Goal: Information Seeking & Learning: Learn about a topic

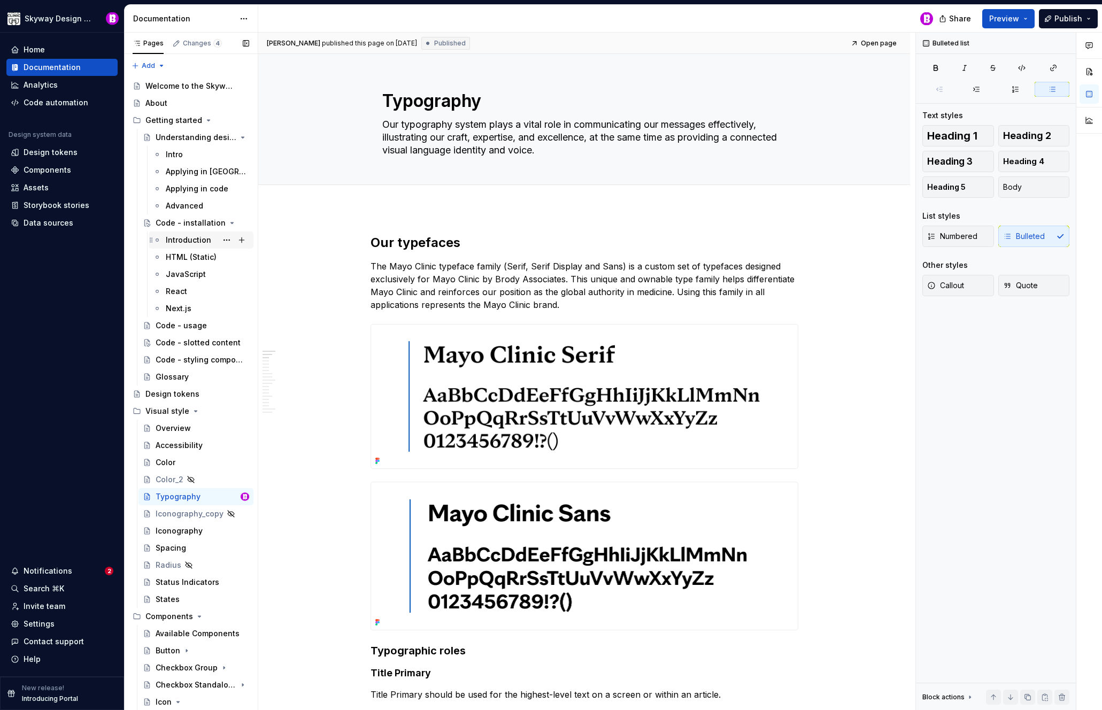
click at [187, 237] on div "Introduction" at bounding box center [188, 240] width 45 height 11
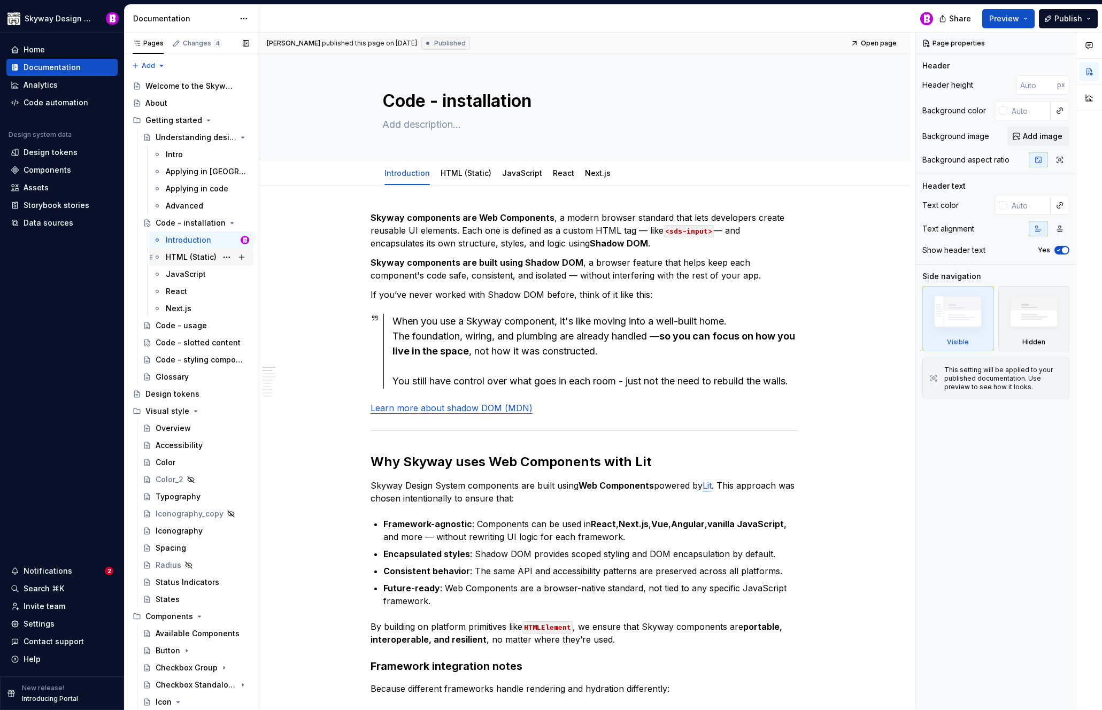
click at [182, 256] on div "HTML (Static)" at bounding box center [191, 257] width 51 height 11
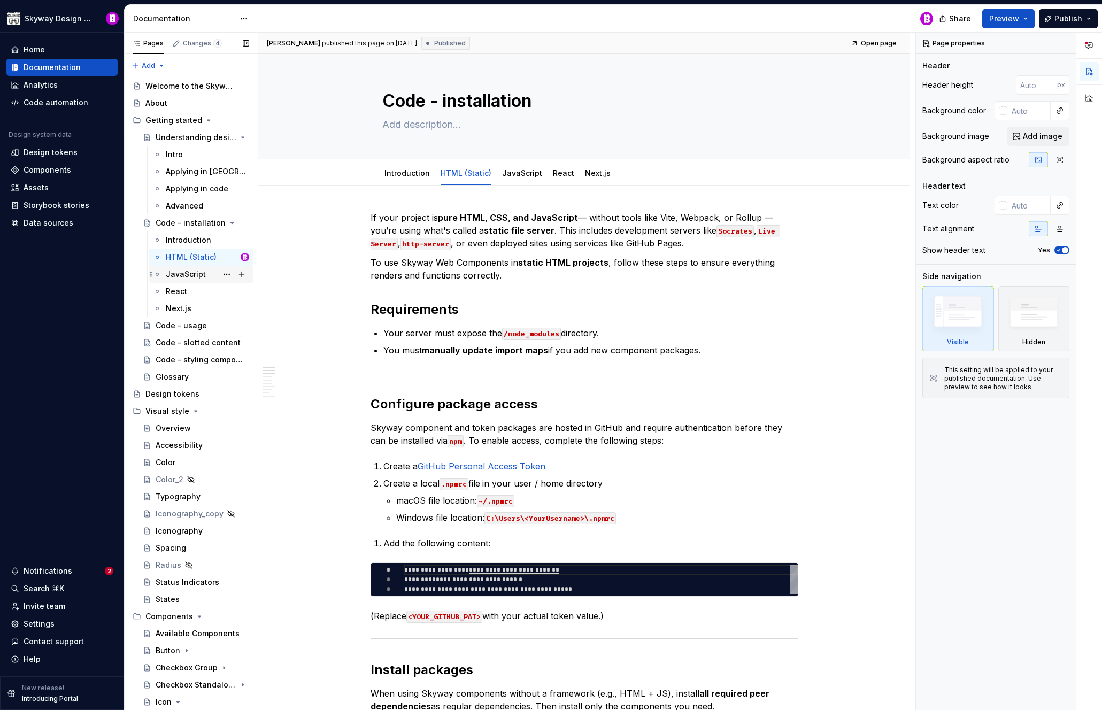
click at [181, 271] on div "JavaScript" at bounding box center [186, 274] width 40 height 11
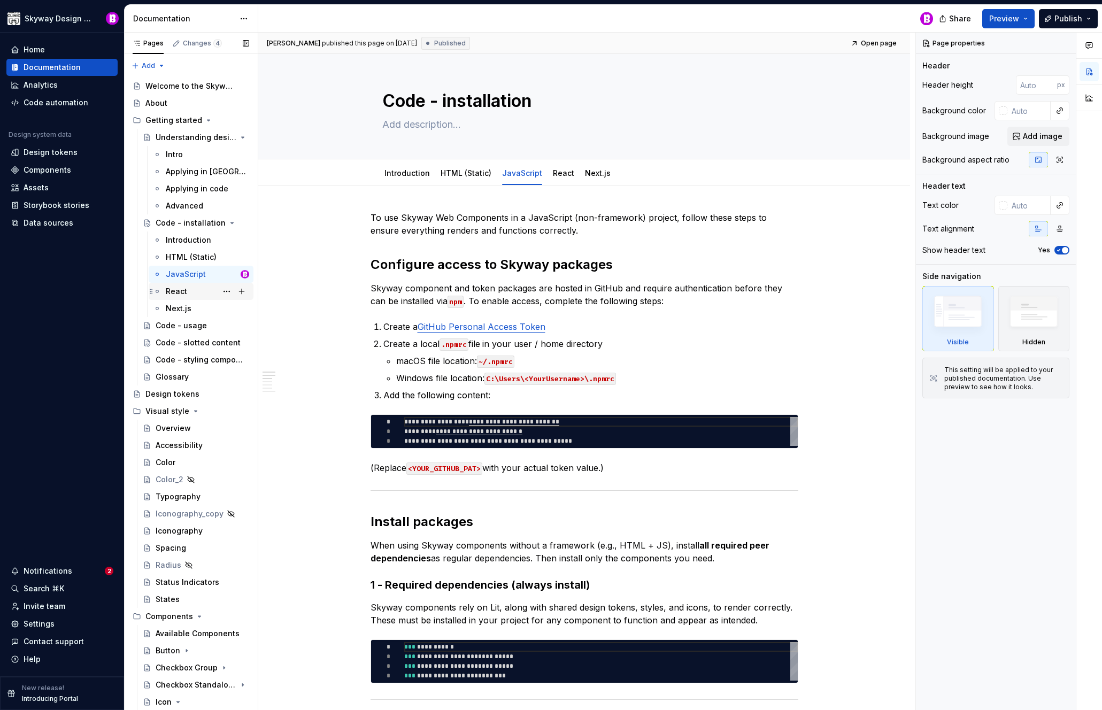
click at [173, 292] on div "React" at bounding box center [176, 291] width 21 height 11
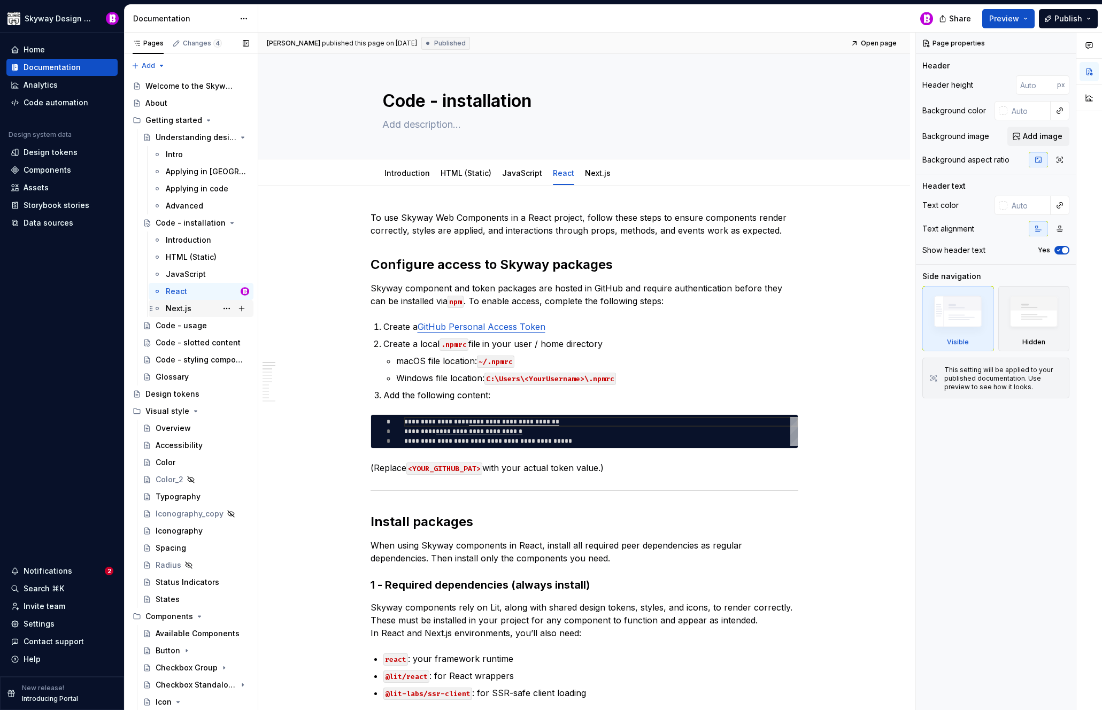
click at [174, 306] on div "Next.js" at bounding box center [179, 308] width 26 height 11
click at [176, 324] on div "Code - usage" at bounding box center [181, 325] width 51 height 11
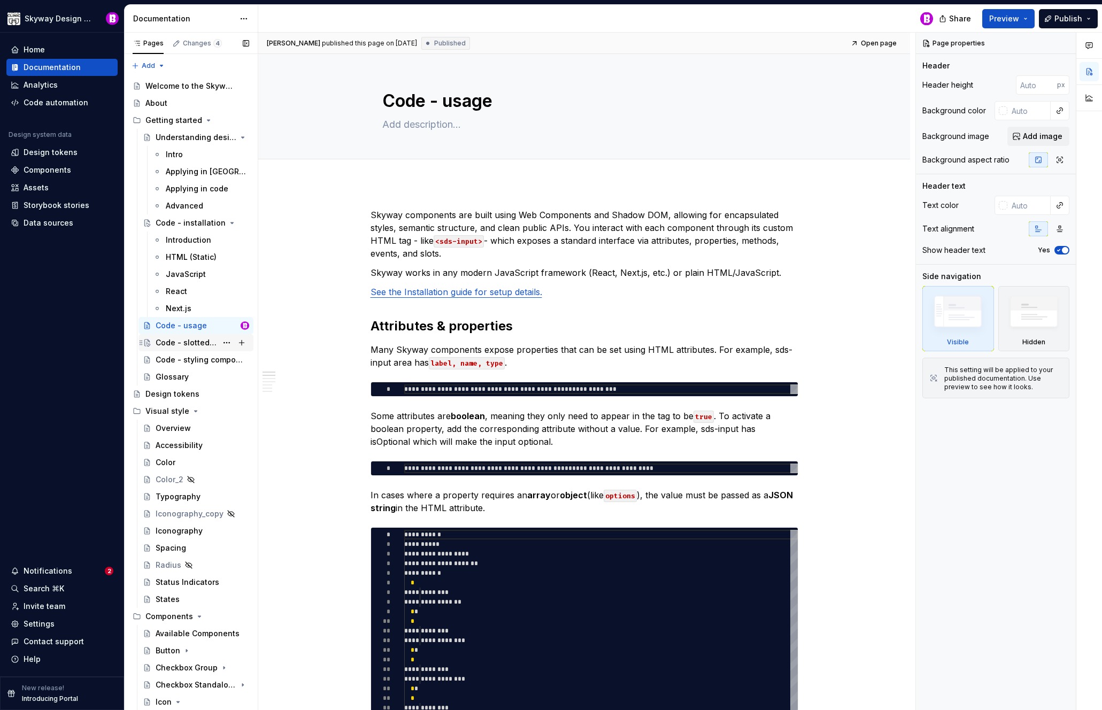
click at [177, 343] on div "Code - slotted content" at bounding box center [186, 342] width 61 height 11
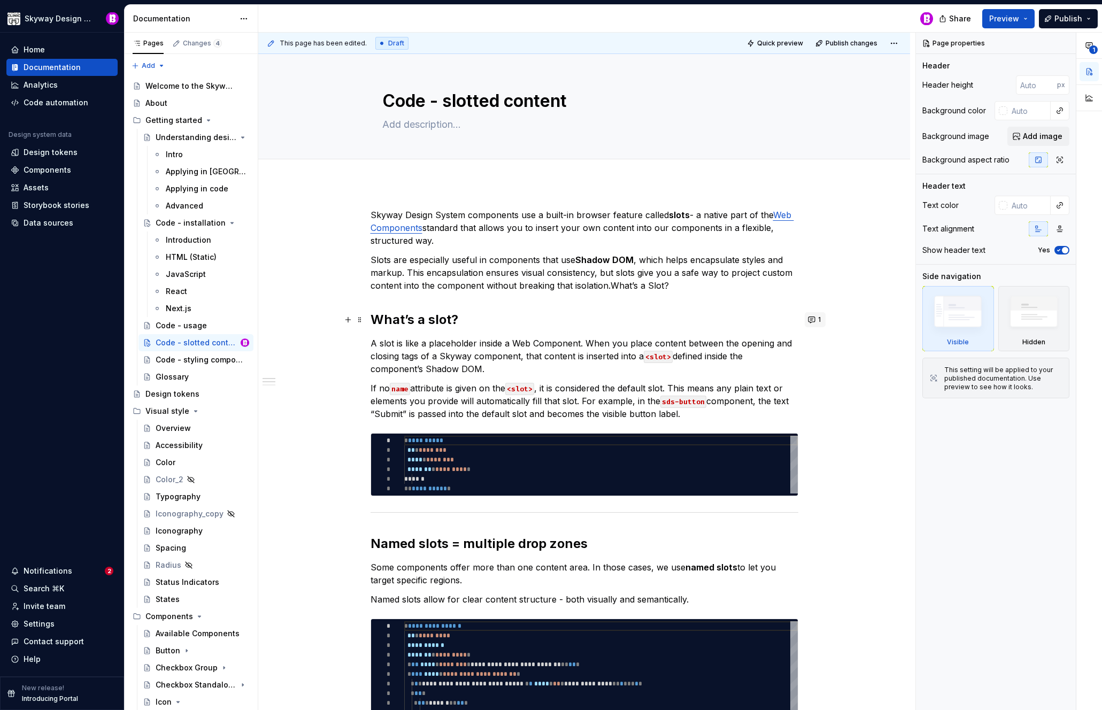
click at [810, 316] on button "1" at bounding box center [814, 319] width 21 height 15
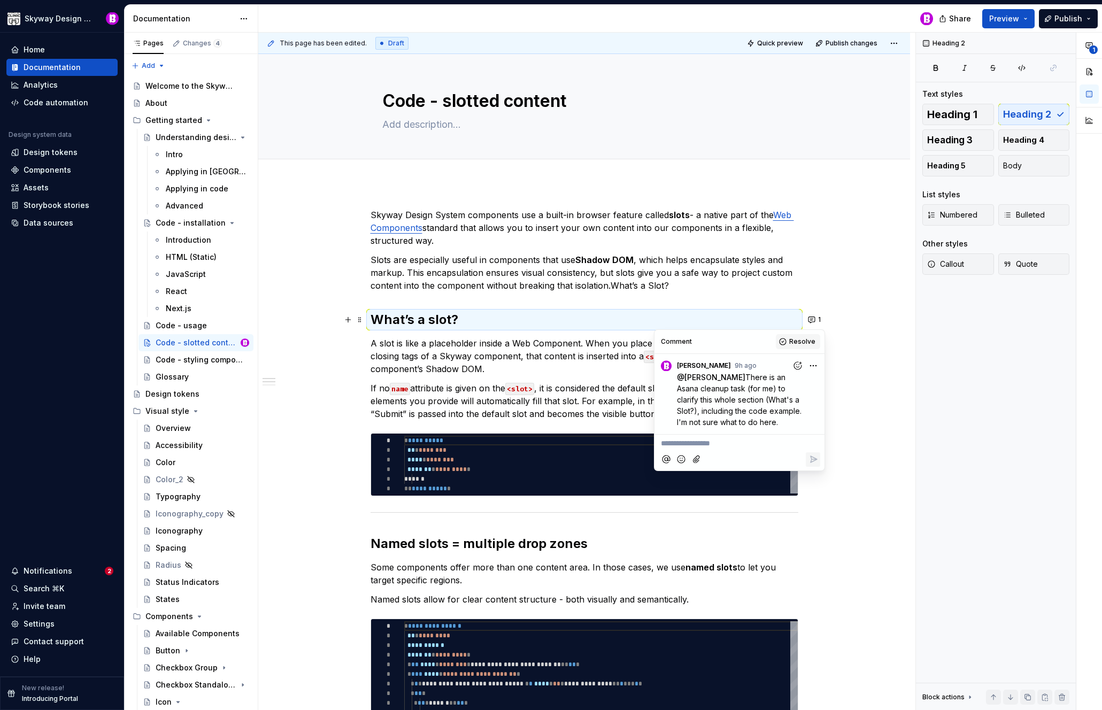
click at [805, 342] on span "Resolve" at bounding box center [802, 341] width 26 height 9
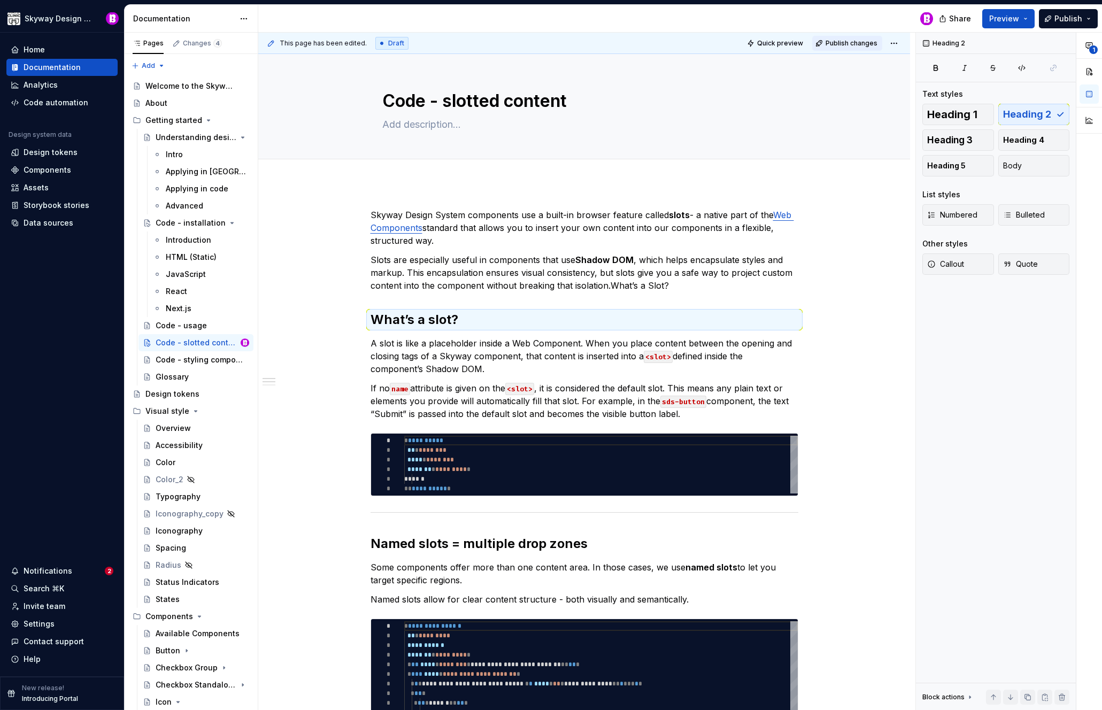
click at [839, 41] on span "Publish changes" at bounding box center [851, 43] width 52 height 9
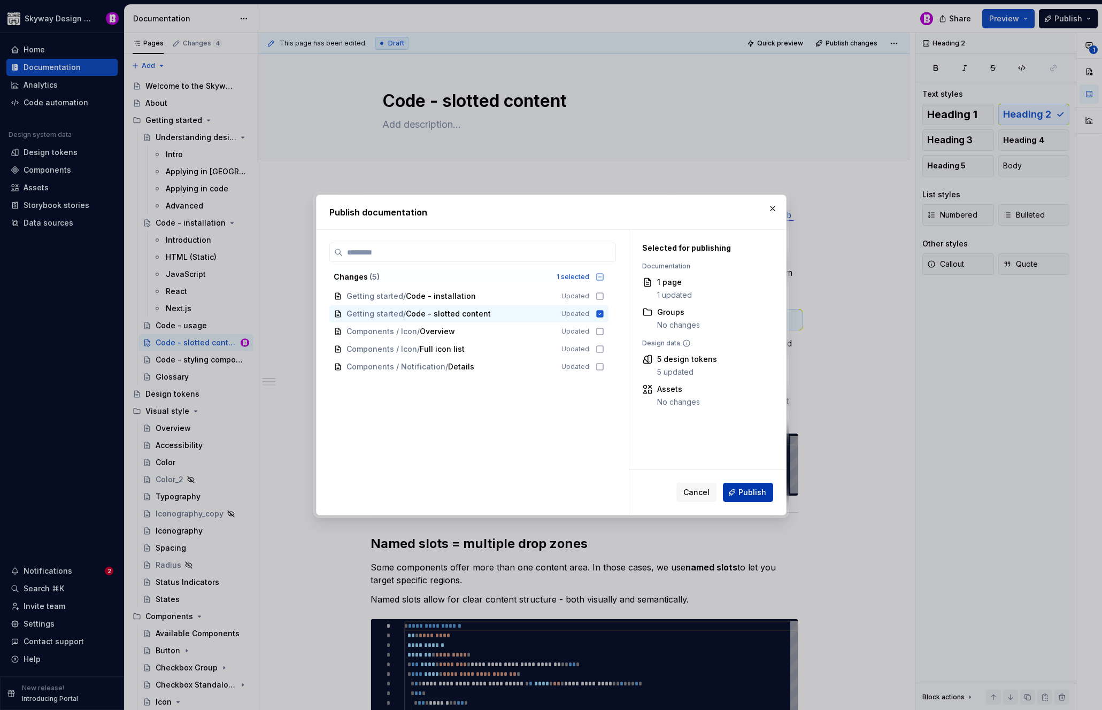
click at [744, 495] on span "Publish" at bounding box center [752, 492] width 28 height 11
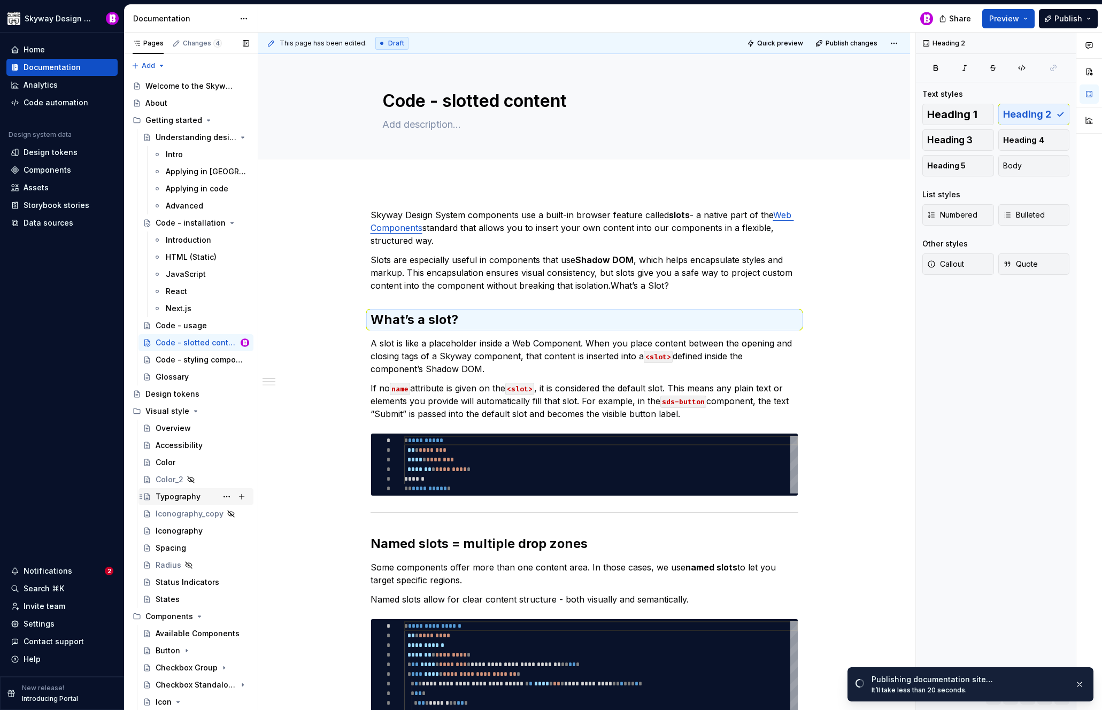
click at [180, 497] on div "Typography" at bounding box center [178, 496] width 45 height 11
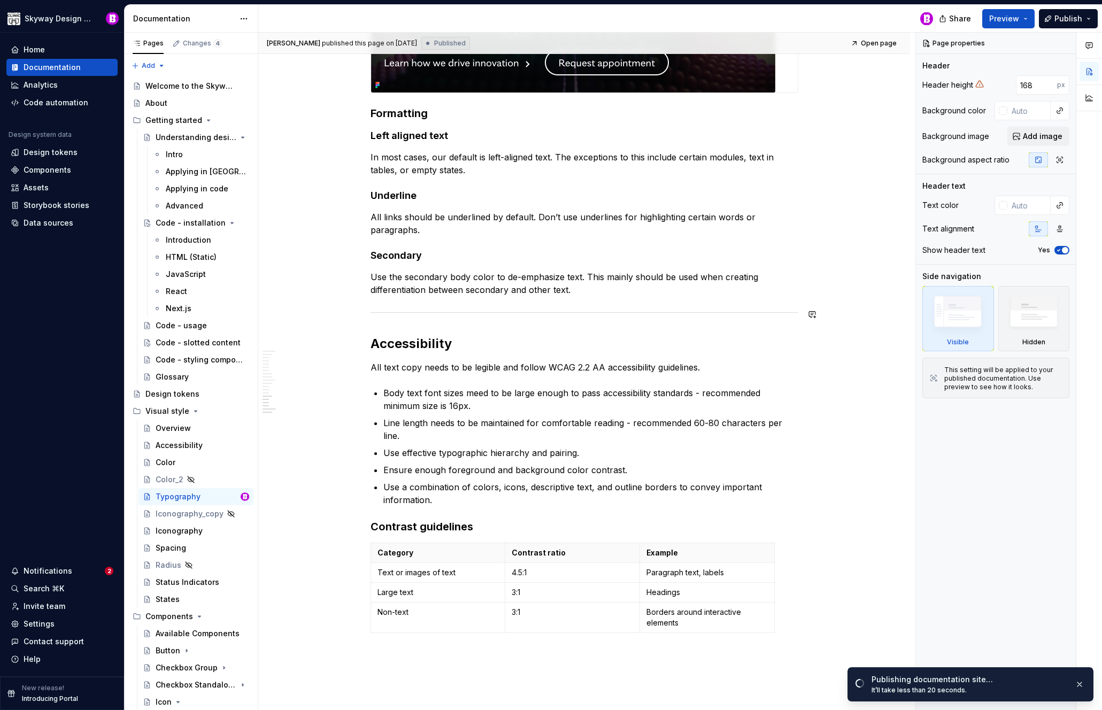
scroll to position [2497, 0]
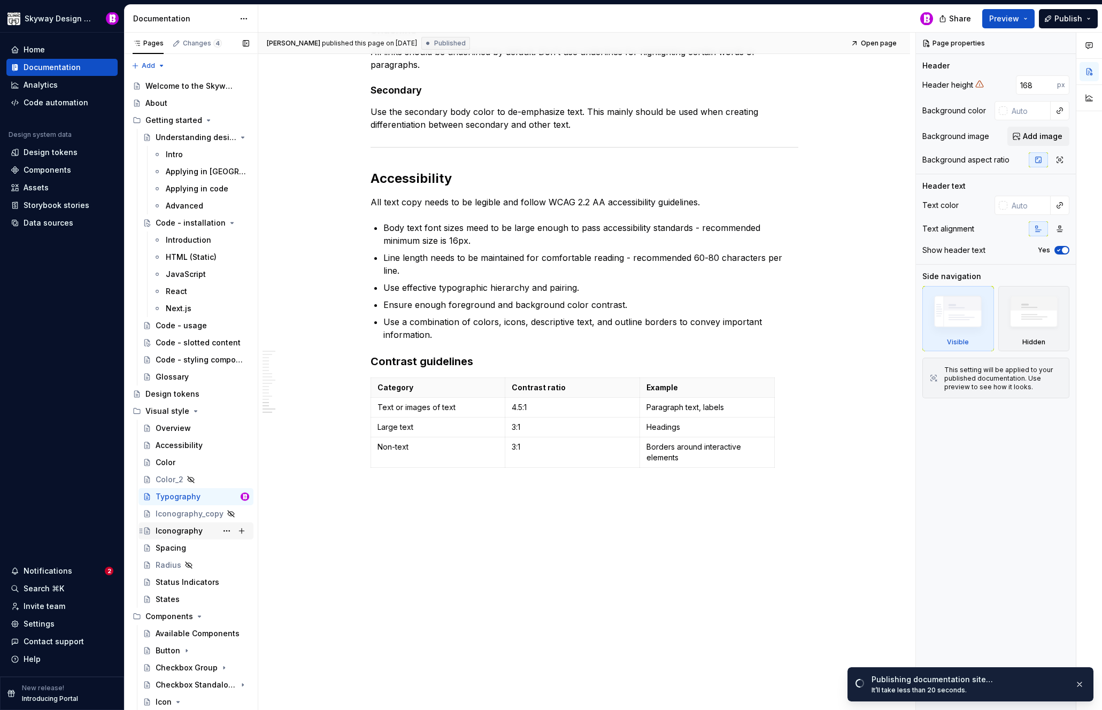
click at [176, 528] on div "Iconography" at bounding box center [179, 530] width 47 height 11
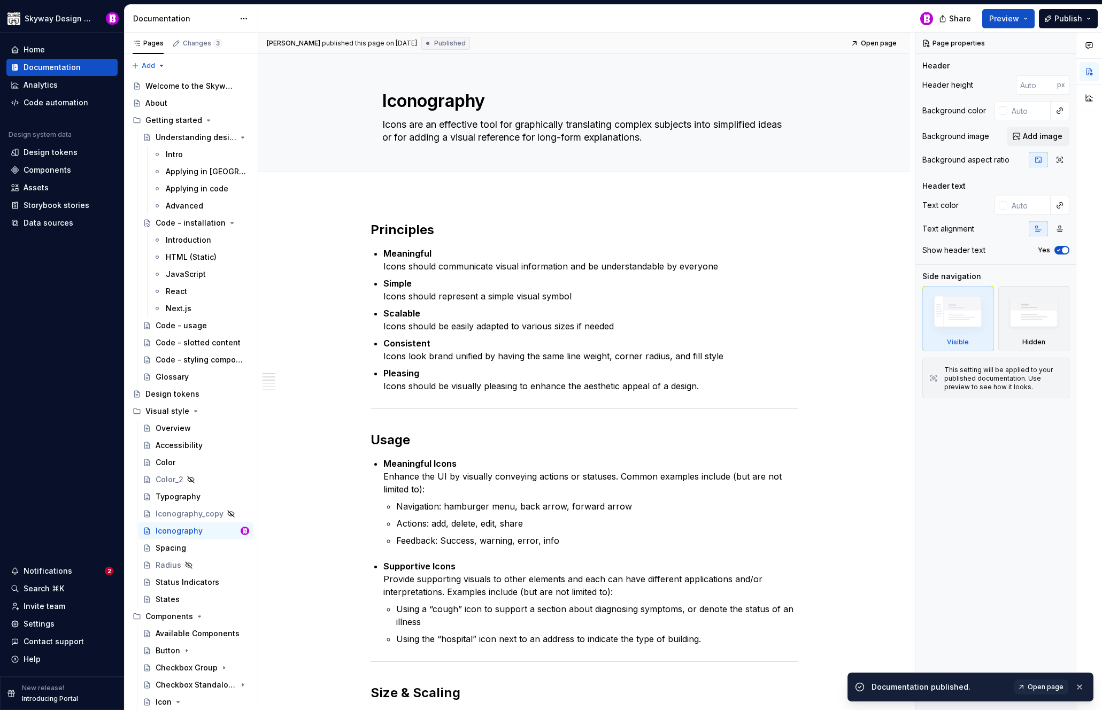
type textarea "*"
